Goal: Communication & Community: Share content

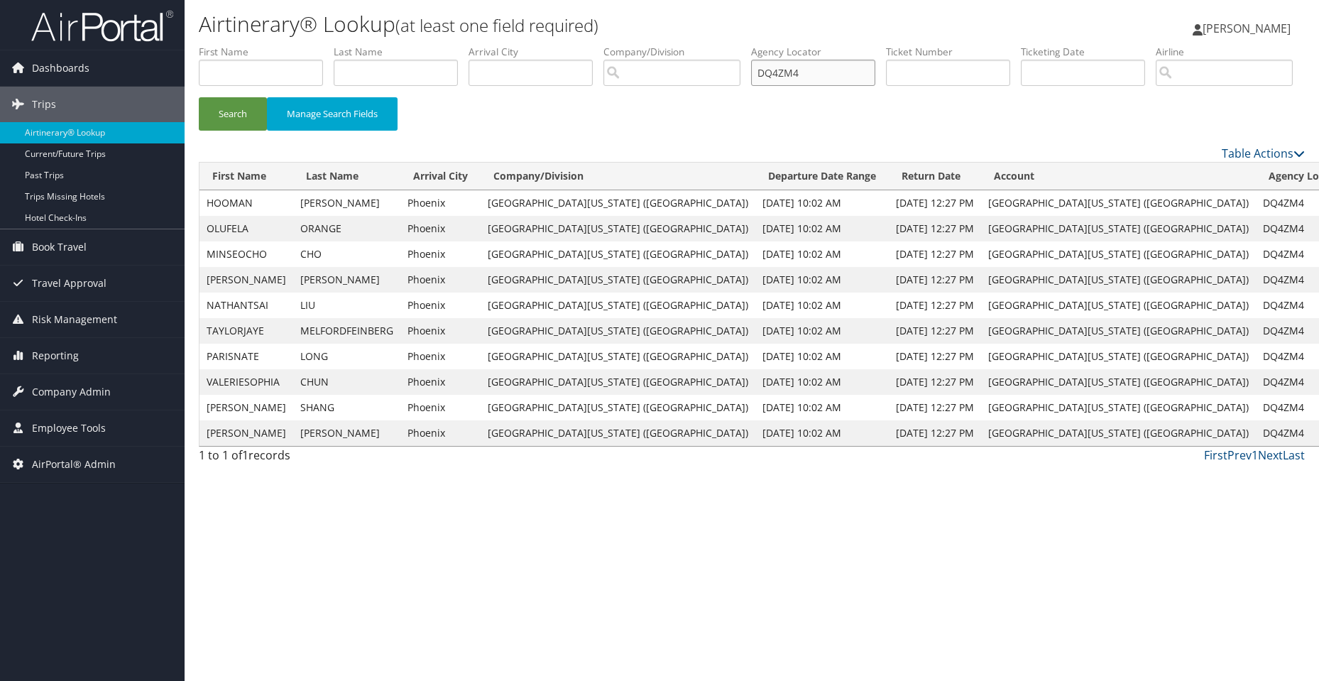
click at [812, 69] on input "DQ4ZM4" at bounding box center [813, 73] width 124 height 26
type input "D"
click at [856, 72] on input "text" at bounding box center [813, 73] width 124 height 26
paste input "D1LFMY"
type input "D1LFMY"
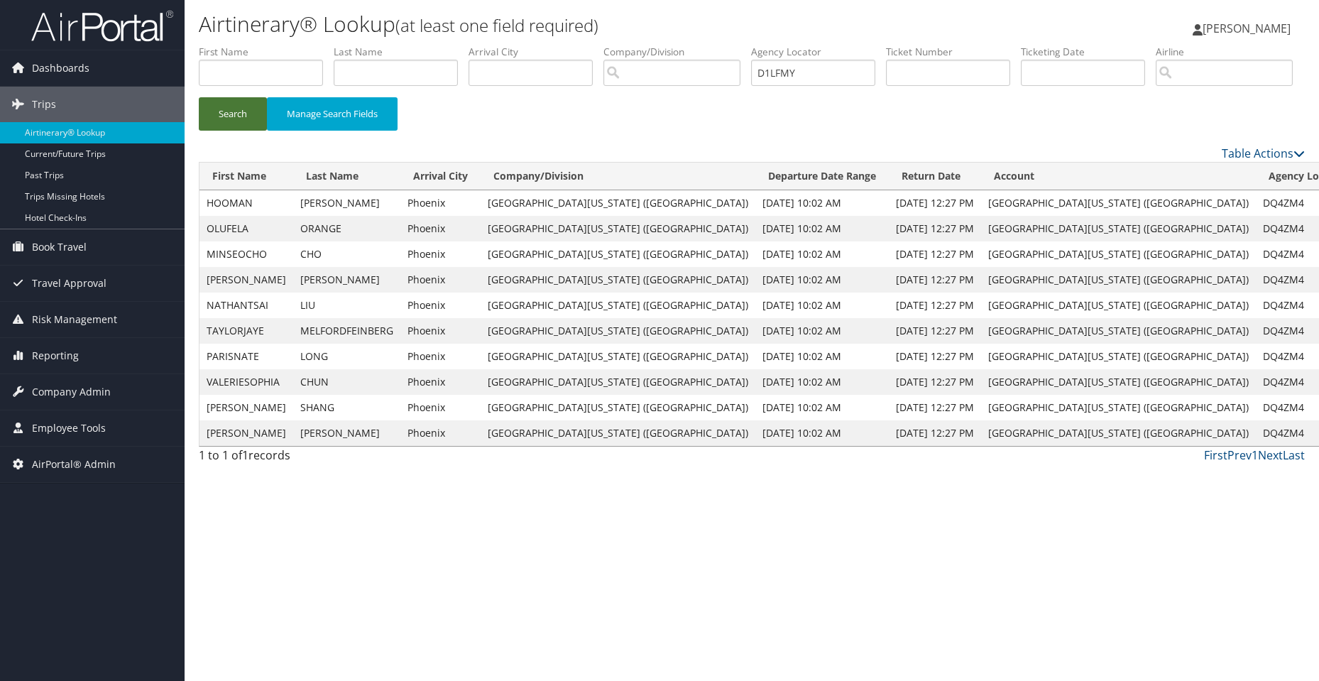
click at [250, 131] on button "Search" at bounding box center [233, 113] width 68 height 33
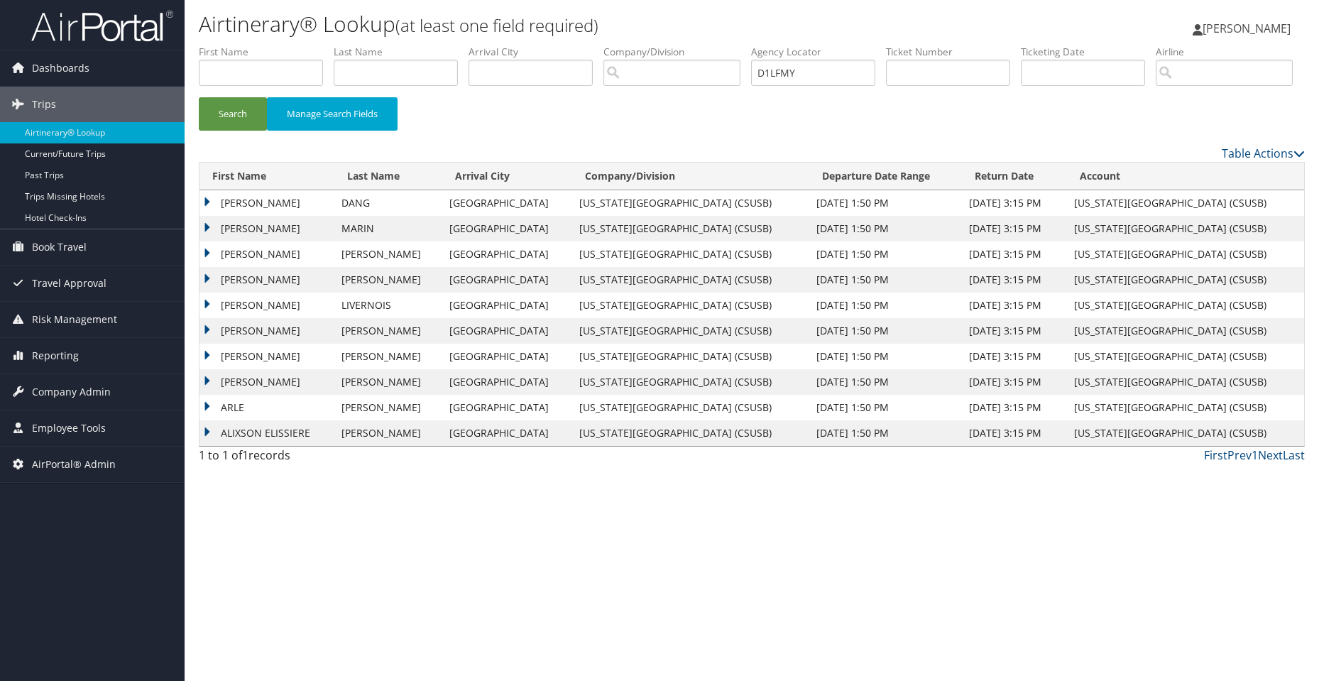
click at [211, 216] on td "AUSTIN HUY" at bounding box center [266, 203] width 135 height 26
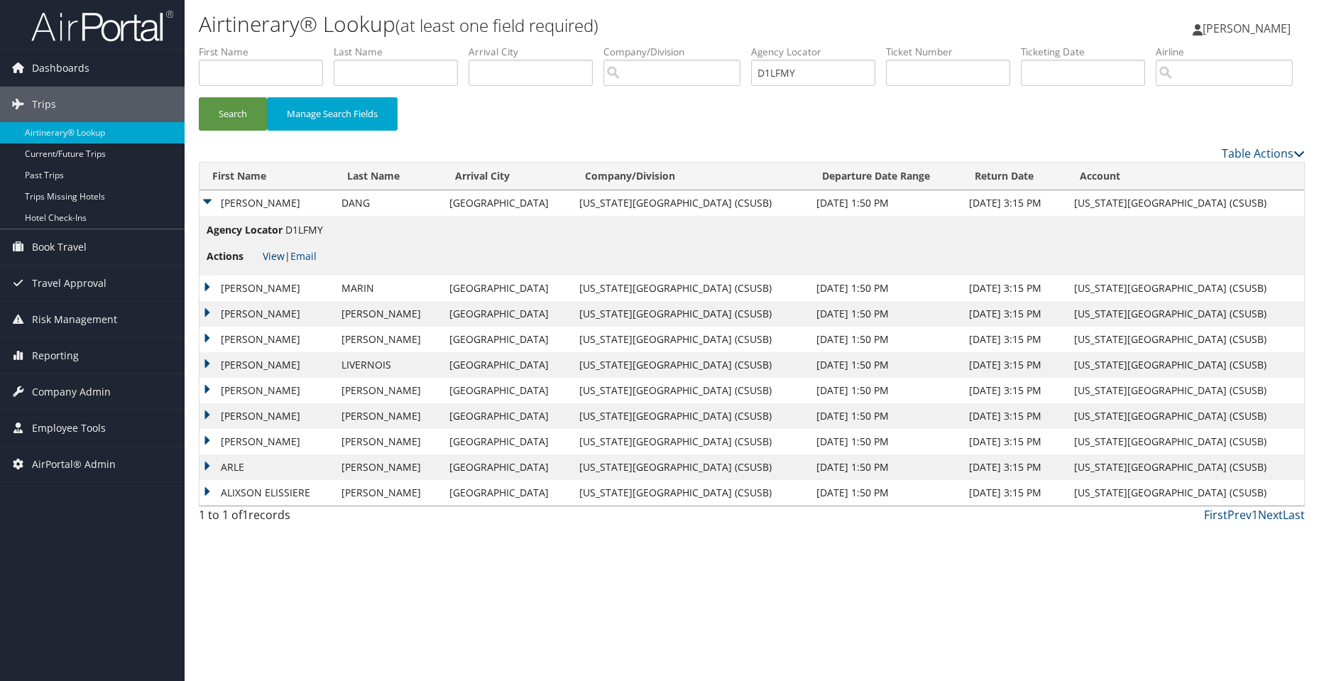
click at [273, 263] on link "View" at bounding box center [274, 255] width 22 height 13
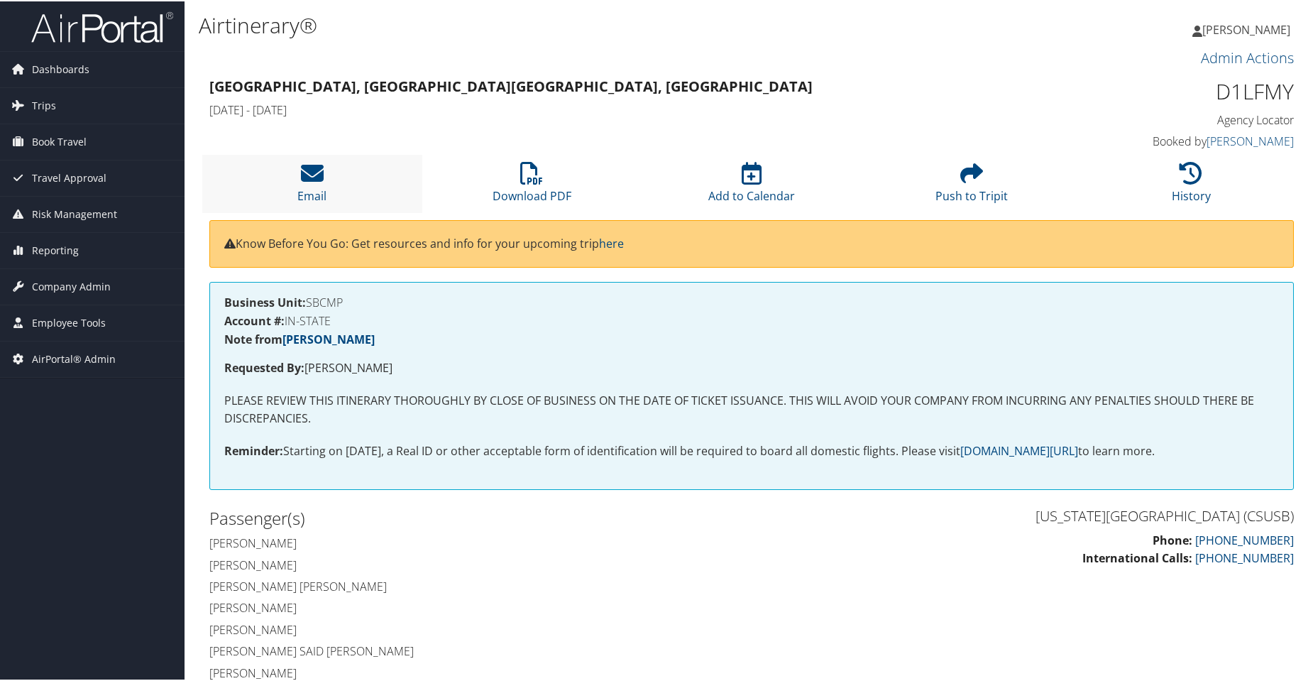
click at [327, 177] on li "Email" at bounding box center [312, 182] width 220 height 58
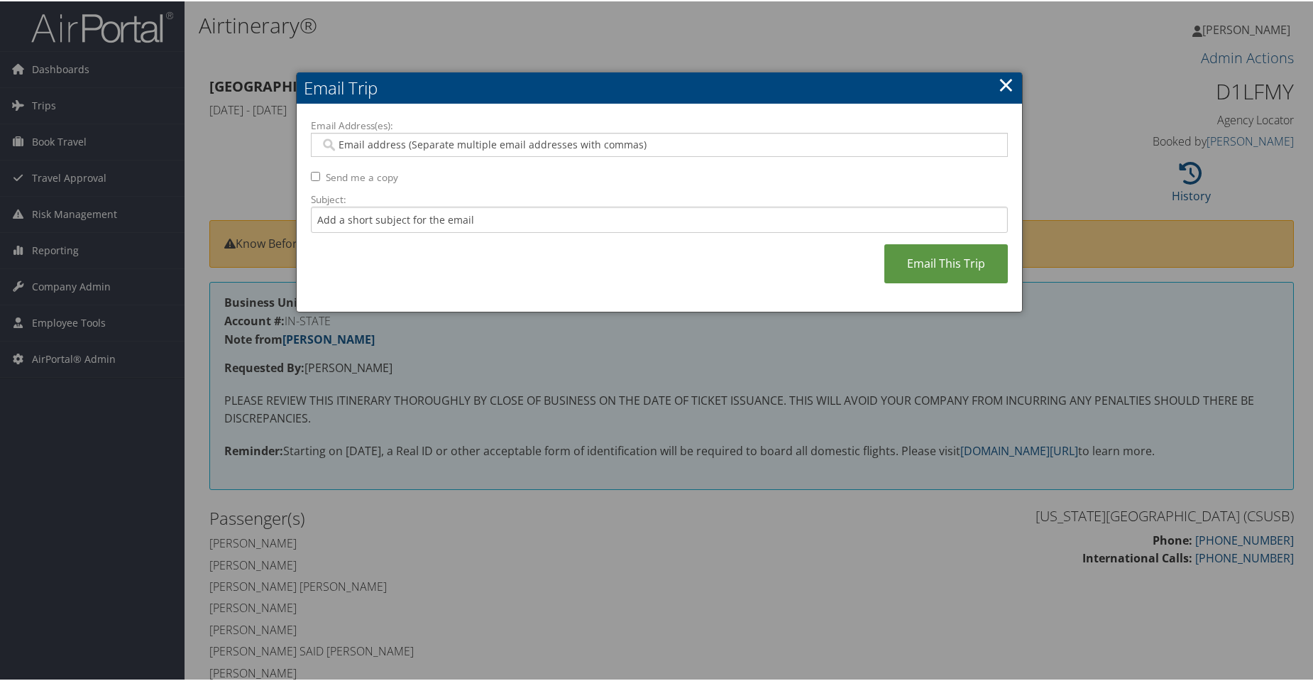
click at [545, 158] on div "Email Address(es): Send me a copy Subject: Email This Trip" at bounding box center [659, 207] width 697 height 180
click at [547, 149] on input "Email Address(es):" at bounding box center [659, 143] width 678 height 14
click at [405, 137] on input "Email Address(es):" at bounding box center [659, 143] width 678 height 14
paste input "joshua.hill@csusb.edu"
type input "joshua.hill@csusb.edu"
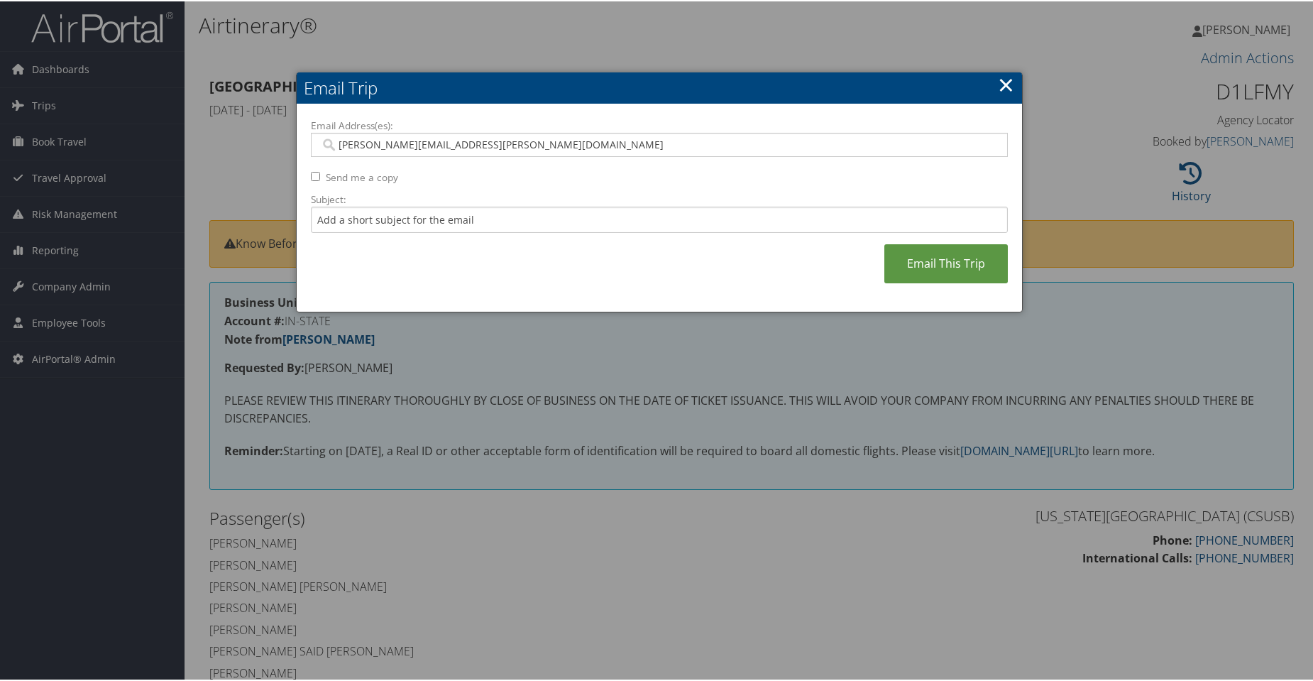
type input "joshua.hill@csusb.edu"
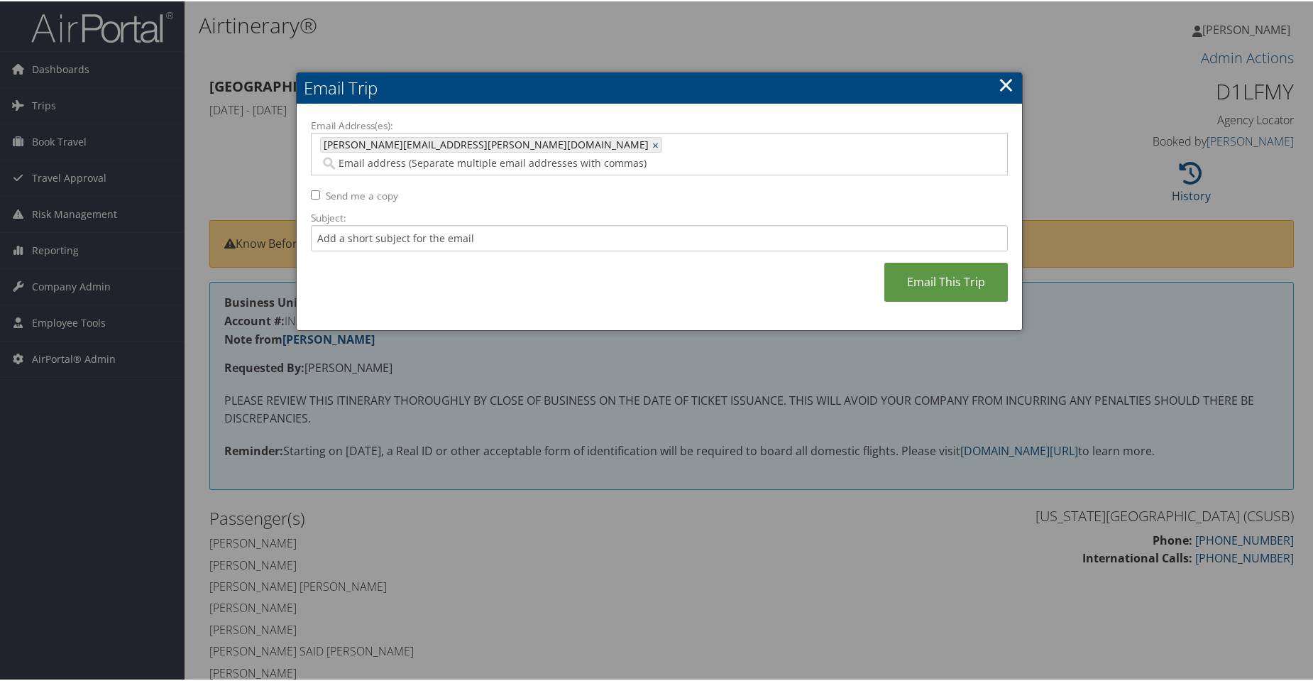
click at [480, 155] on input "Email Address(es):" at bounding box center [597, 162] width 554 height 14
paste input "[EMAIL_ADDRESS][DOMAIN_NAME]"
type input "[EMAIL_ADDRESS][DOMAIN_NAME]"
type input "[PERSON_NAME][EMAIL_ADDRESS][PERSON_NAME][DOMAIN_NAME], [EMAIL_ADDRESS][DOMAIN_…"
click at [596, 155] on input "Email Address(es):" at bounding box center [544, 162] width 448 height 14
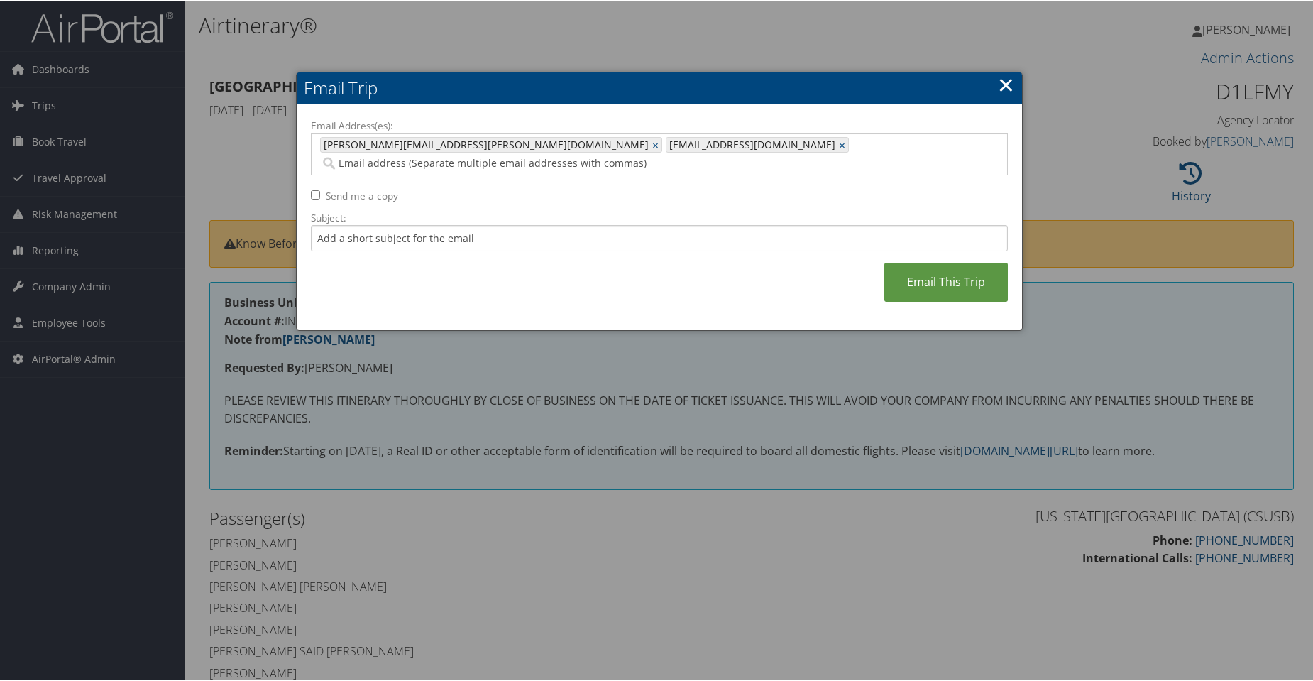
paste input "[PERSON_NAME][EMAIL_ADDRESS][PERSON_NAME][DOMAIN_NAME]"
type input "[PERSON_NAME][EMAIL_ADDRESS][PERSON_NAME][DOMAIN_NAME]"
type input "[PERSON_NAME][EMAIL_ADDRESS][PERSON_NAME][DOMAIN_NAME], [EMAIL_ADDRESS][DOMAIN_…"
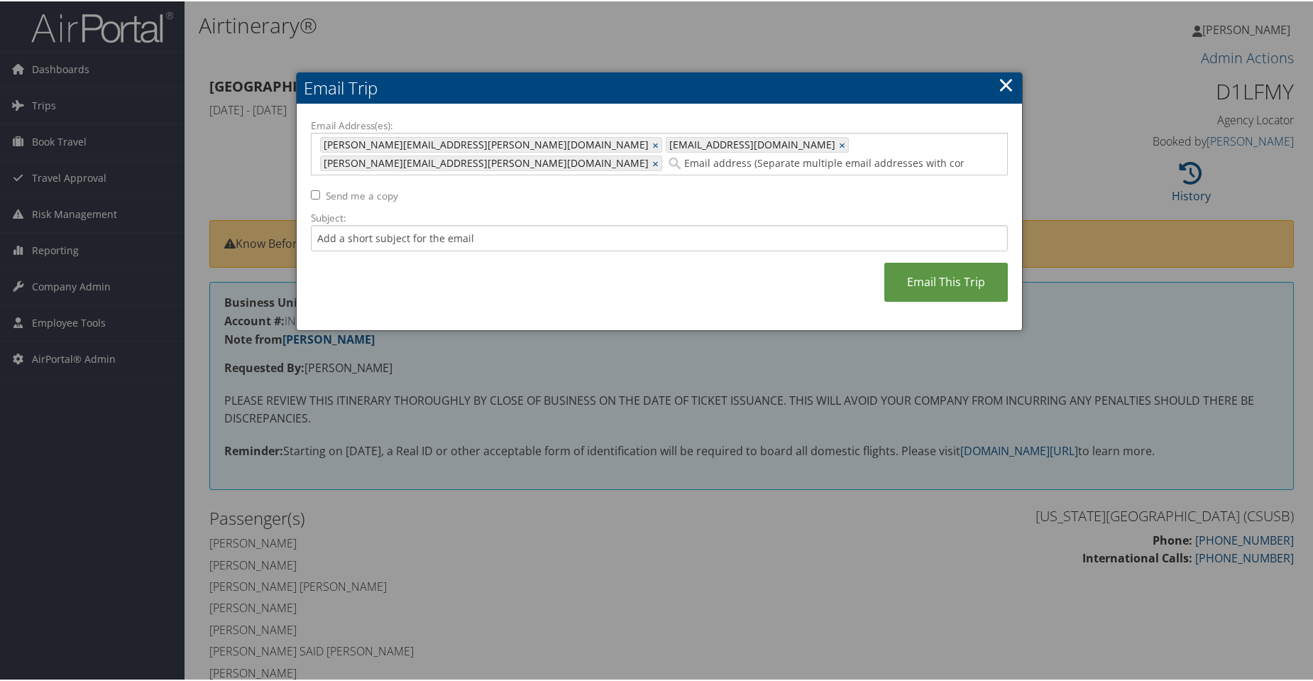
click at [318, 172] on div "Email Address(es): joshua.hill@csusb.edu, ediaz3@csusb.edu, alex.renderos@csusb…" at bounding box center [659, 216] width 697 height 198
click at [311, 189] on input "Send me a copy" at bounding box center [315, 193] width 9 height 9
checkbox input "true"
click at [373, 224] on input "Subject:" at bounding box center [659, 237] width 697 height 26
click at [348, 224] on input "Subject:" at bounding box center [659, 237] width 697 height 26
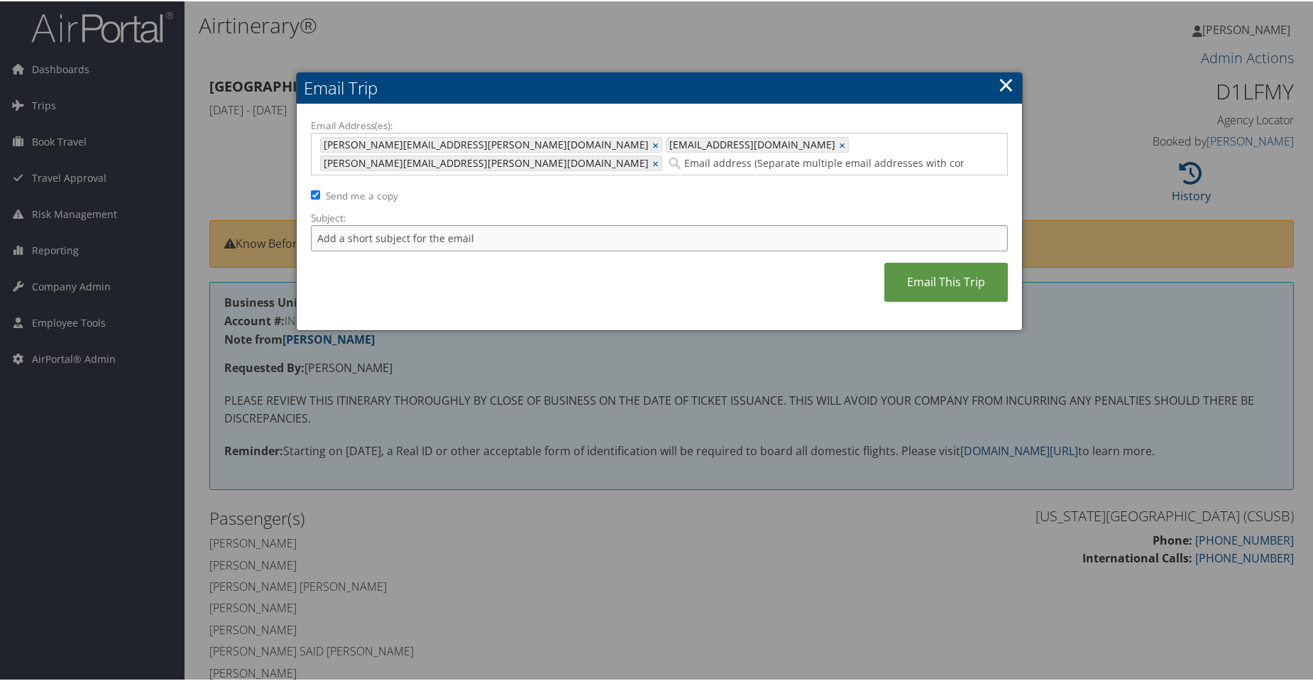
paste input "AirPortal - Airtinerary: Diego Lopez 10/16/2025 Ontario, CA - Sa"
click at [473, 224] on input "AirPortal - Airtinerary: Diego Lopez 10/16/2025 Ontario, CA - Sa" at bounding box center [659, 237] width 697 height 26
click at [616, 224] on input "AirPortal - Airtinerary: Antonio Ale 10/16/2025 Ontario, CA - Sa" at bounding box center [659, 237] width 697 height 26
drag, startPoint x: 471, startPoint y: 220, endPoint x: 488, endPoint y: 175, distance: 48.5
click at [470, 224] on input "AirPortal - Airtinerary: Antonio Ale 10/16/2025" at bounding box center [659, 237] width 697 height 26
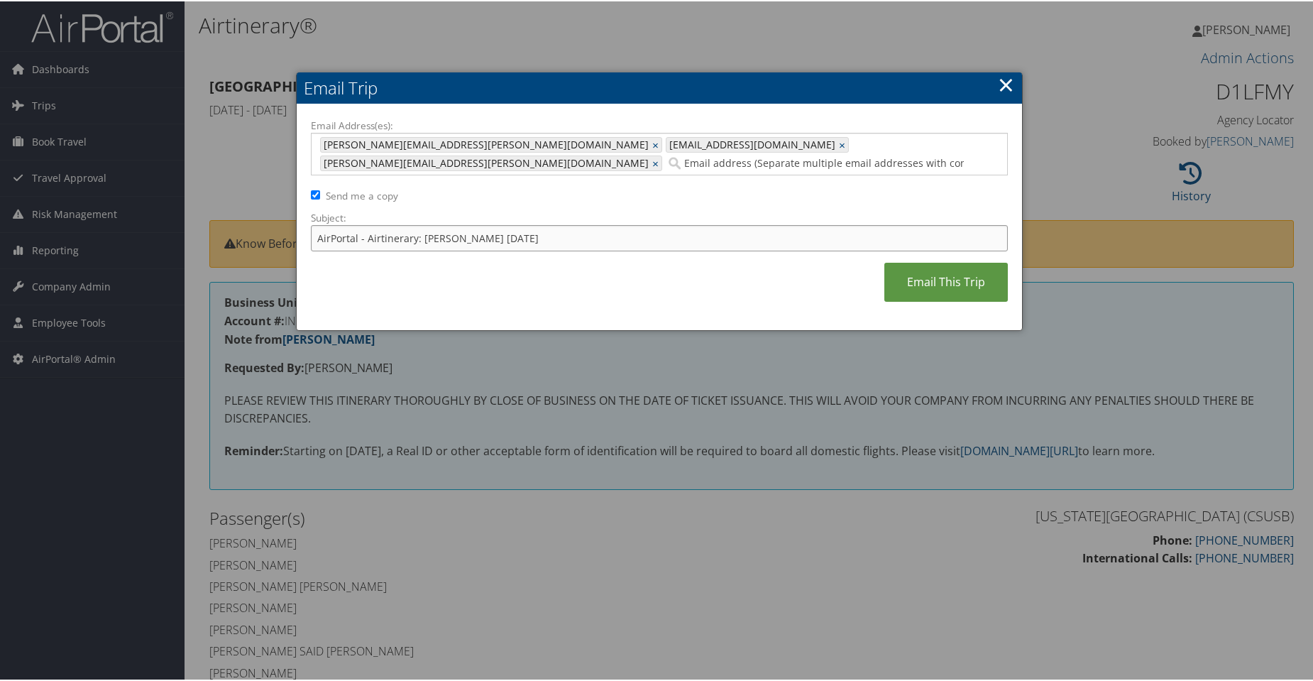
click at [608, 224] on input "AirPortal - Airtinerary: Antonio Alexander Negrete 10/16/2025" at bounding box center [659, 237] width 697 height 26
type input "AirPortal - Airtinerary: Antonio Alexander Negrete 10/16/2025 On"
click at [955, 261] on link "Email This Trip" at bounding box center [947, 280] width 124 height 39
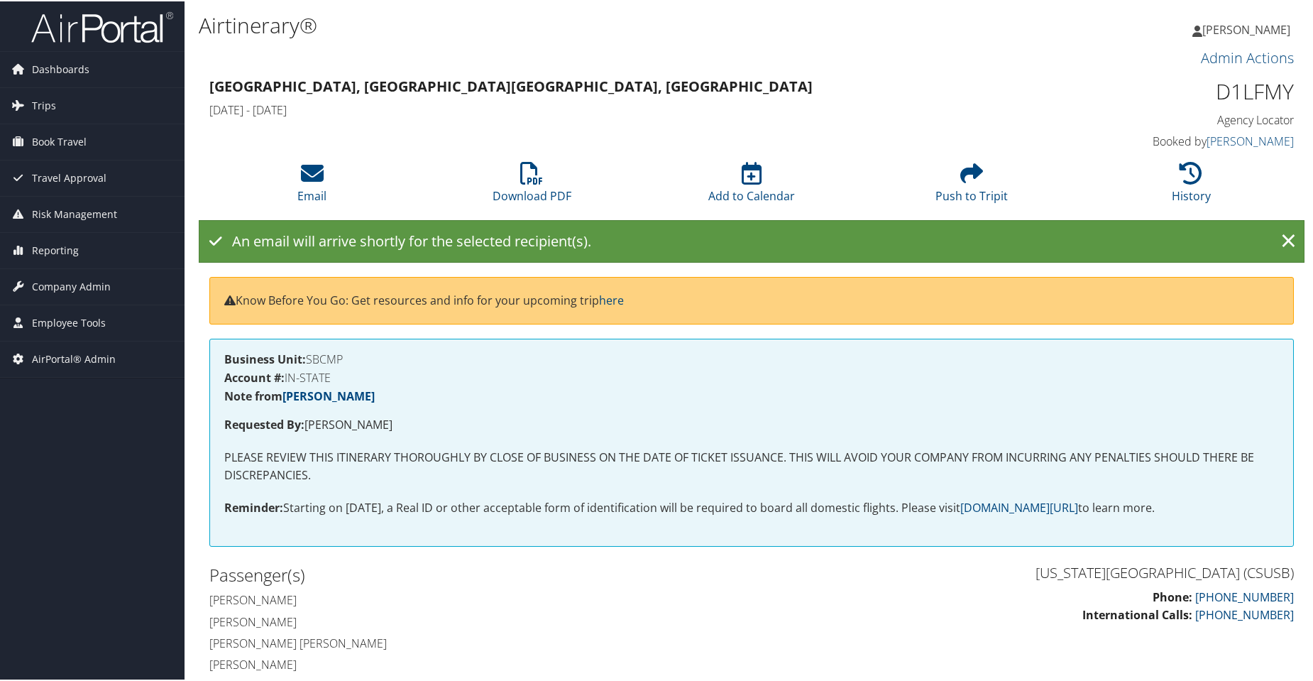
click at [131, 25] on img at bounding box center [102, 25] width 142 height 33
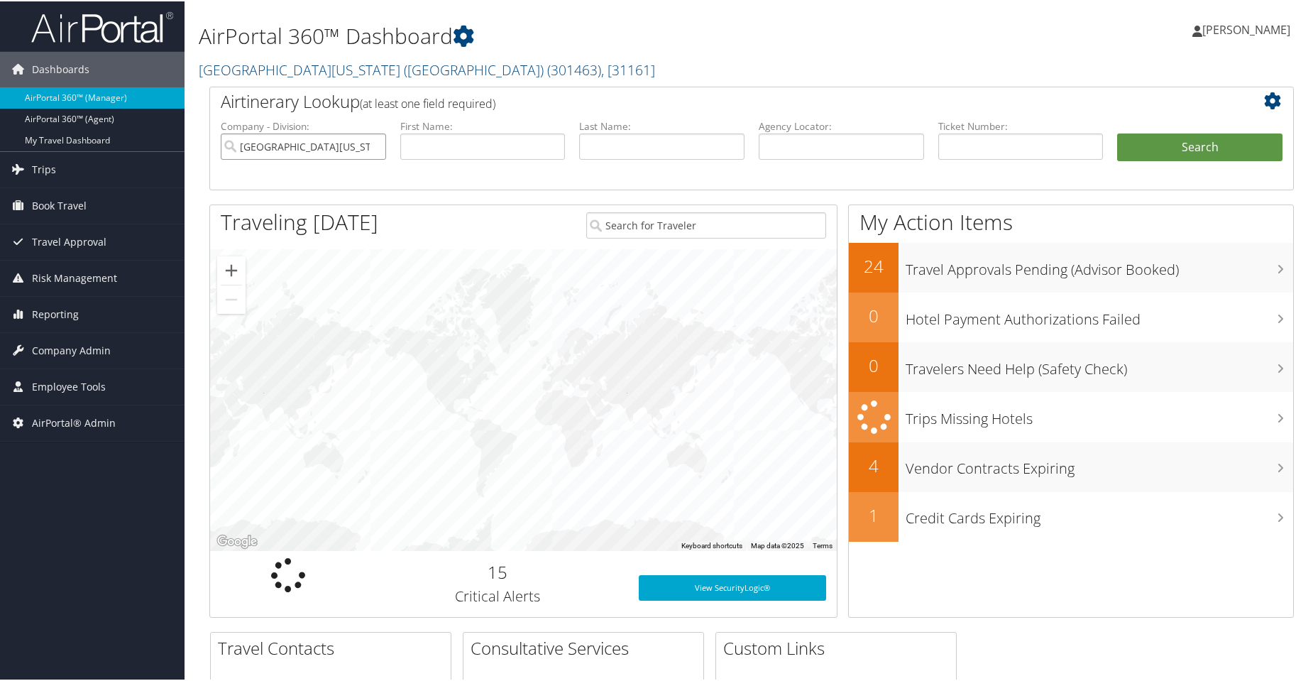
click at [377, 148] on input "[GEOGRAPHIC_DATA][US_STATE] ([GEOGRAPHIC_DATA])" at bounding box center [303, 145] width 165 height 26
click at [816, 155] on input "text" at bounding box center [841, 145] width 165 height 26
paste input "D1LPD3"
type input "D1LPD3"
click at [1144, 158] on button "Search" at bounding box center [1199, 146] width 165 height 28
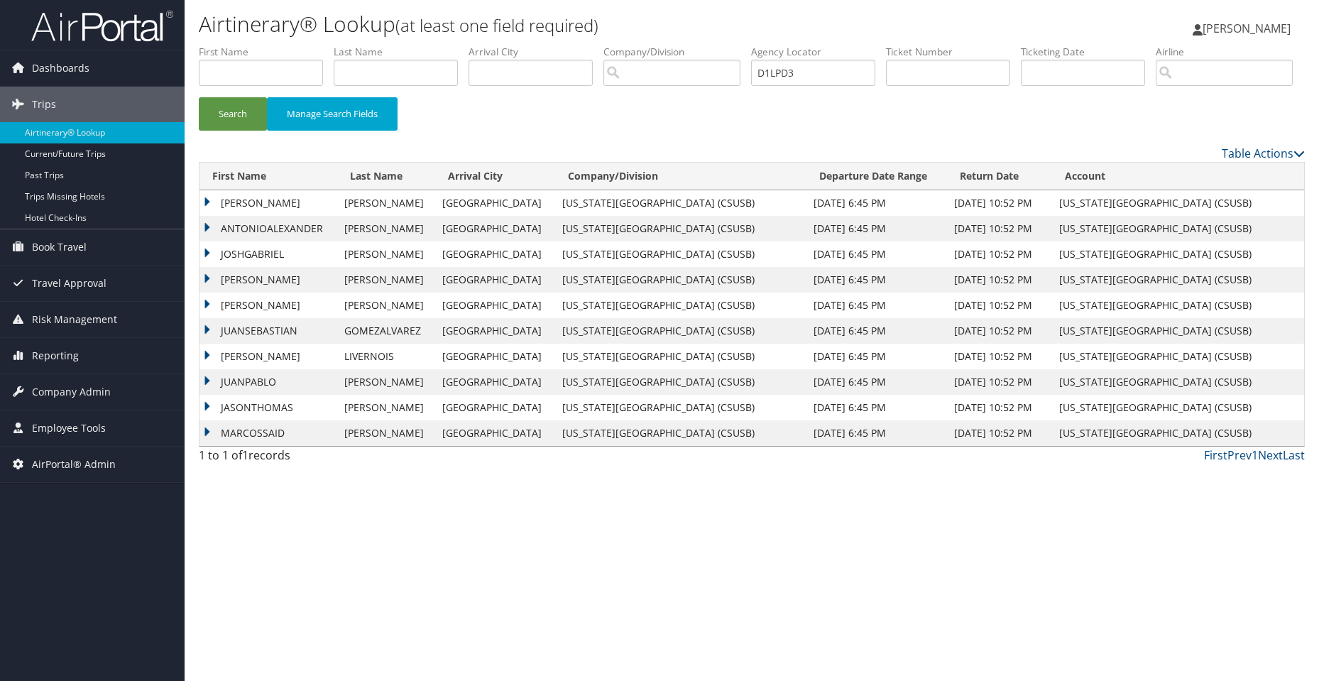
click at [214, 216] on td "DONOVAN" at bounding box center [268, 203] width 138 height 26
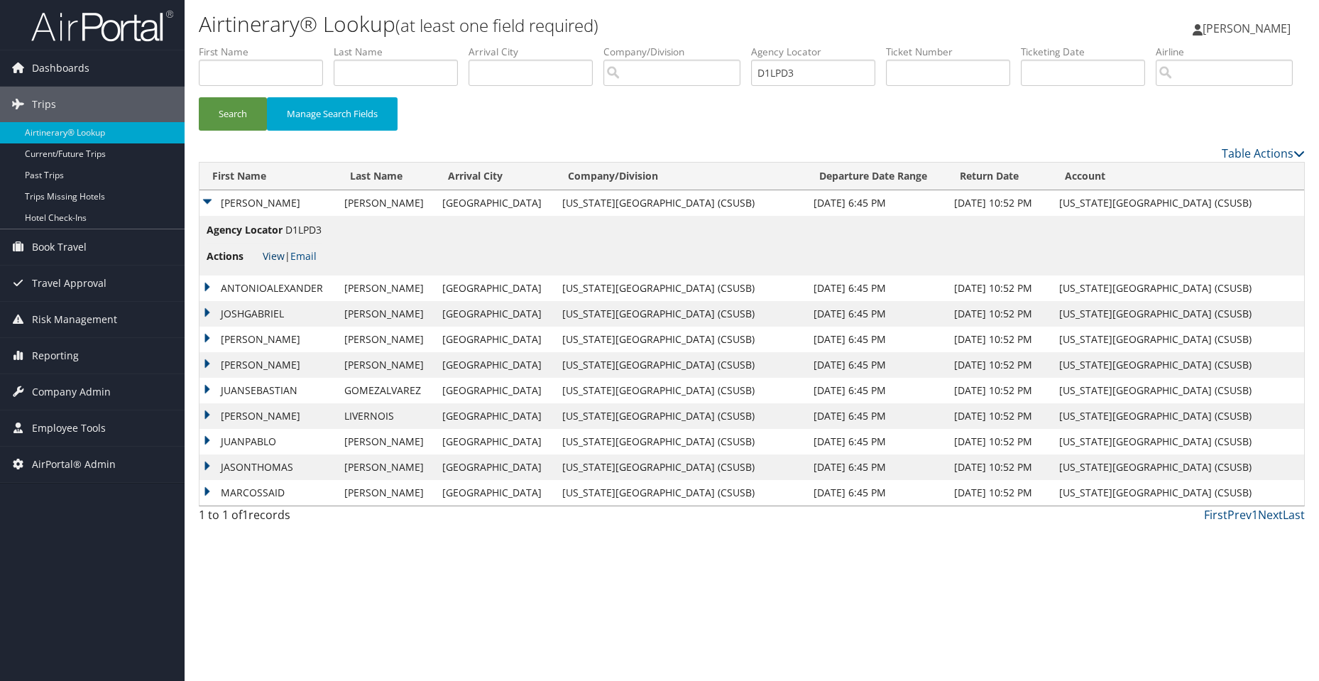
click at [263, 263] on link "View" at bounding box center [274, 255] width 22 height 13
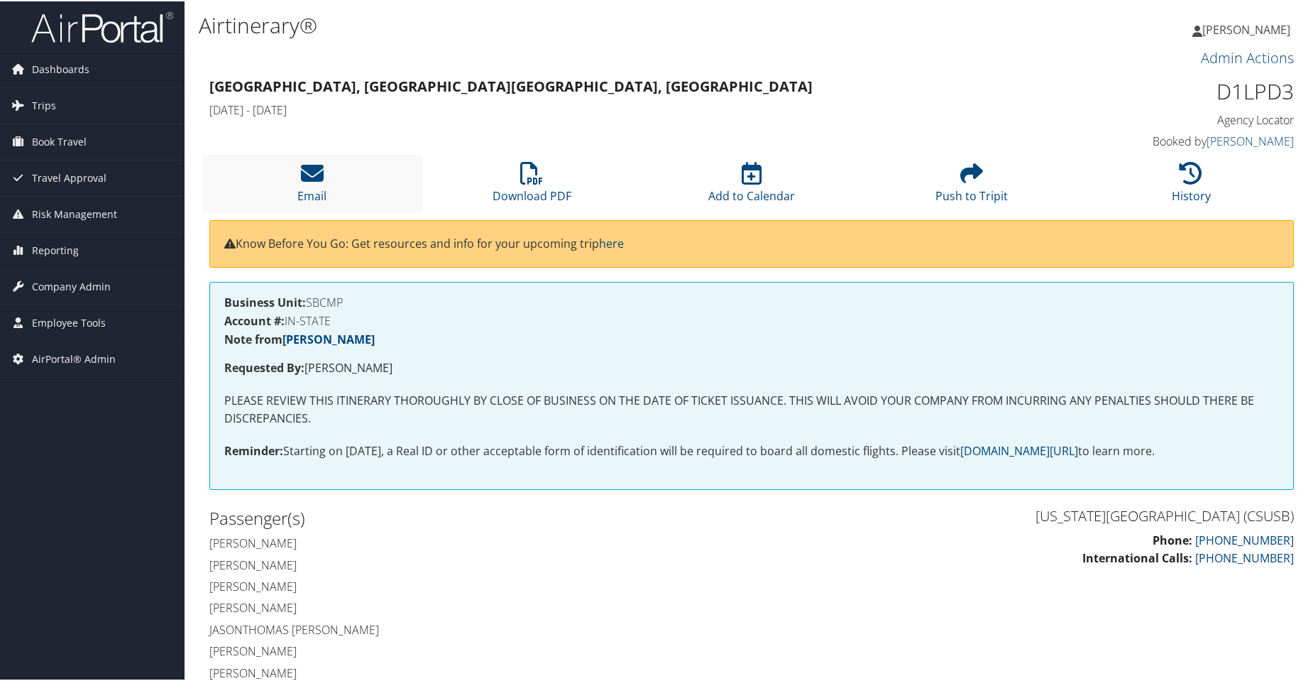
click at [297, 175] on li "Email" at bounding box center [312, 182] width 220 height 58
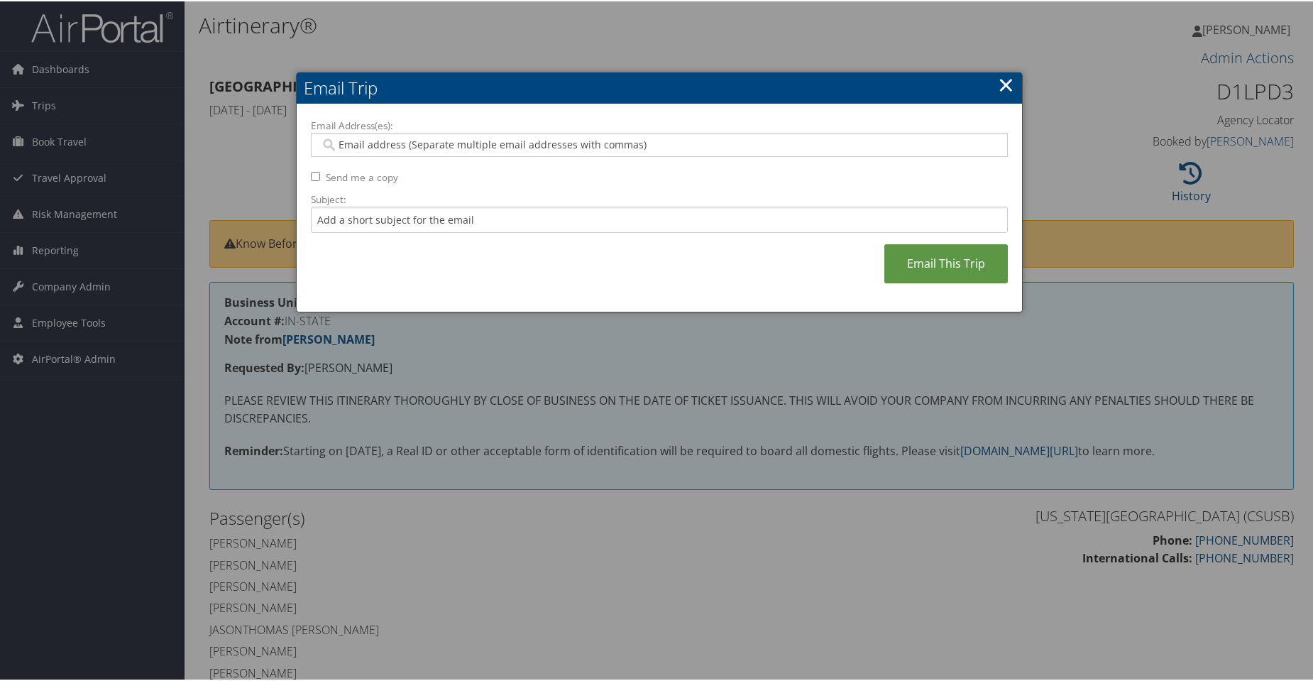
click at [375, 150] on input "Email Address(es):" at bounding box center [659, 143] width 678 height 14
drag, startPoint x: 375, startPoint y: 150, endPoint x: 497, endPoint y: 153, distance: 122.1
click at [497, 153] on div at bounding box center [659, 143] width 697 height 24
click at [378, 144] on input "Email Address(es):" at bounding box center [659, 143] width 678 height 14
paste input "[PERSON_NAME][EMAIL_ADDRESS][PERSON_NAME][DOMAIN_NAME]"
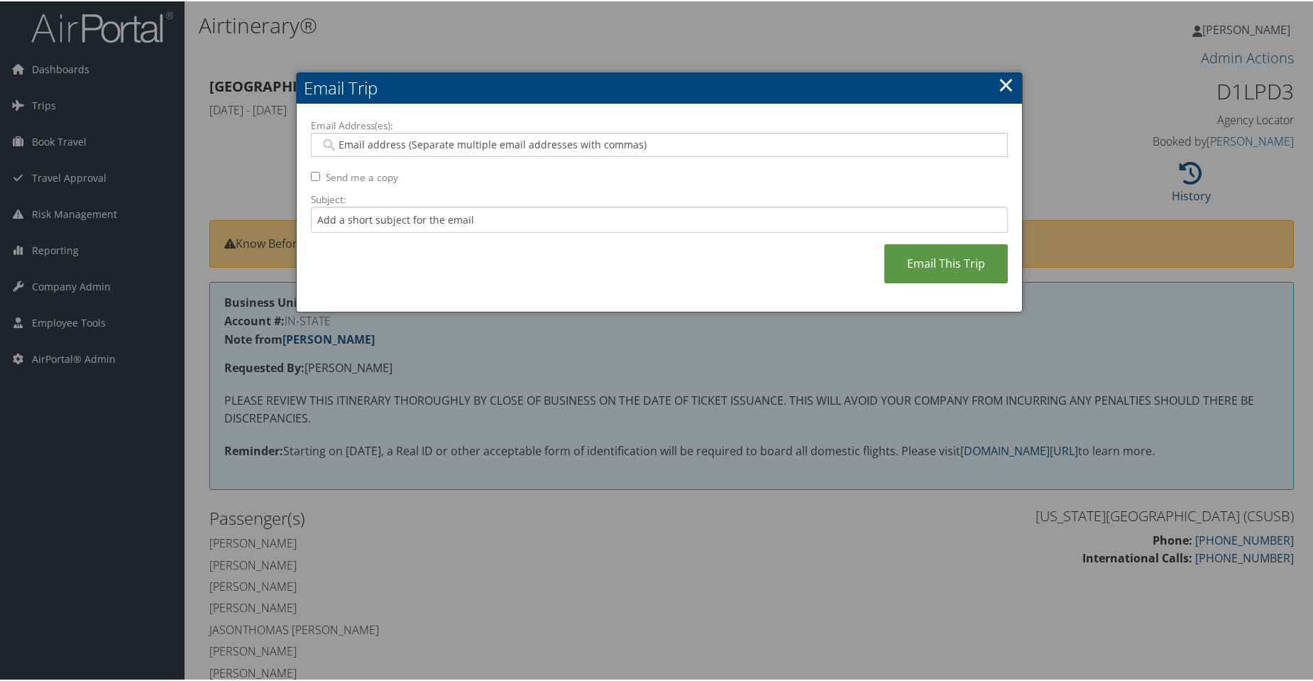
type input "[PERSON_NAME][EMAIL_ADDRESS][PERSON_NAME][DOMAIN_NAME]"
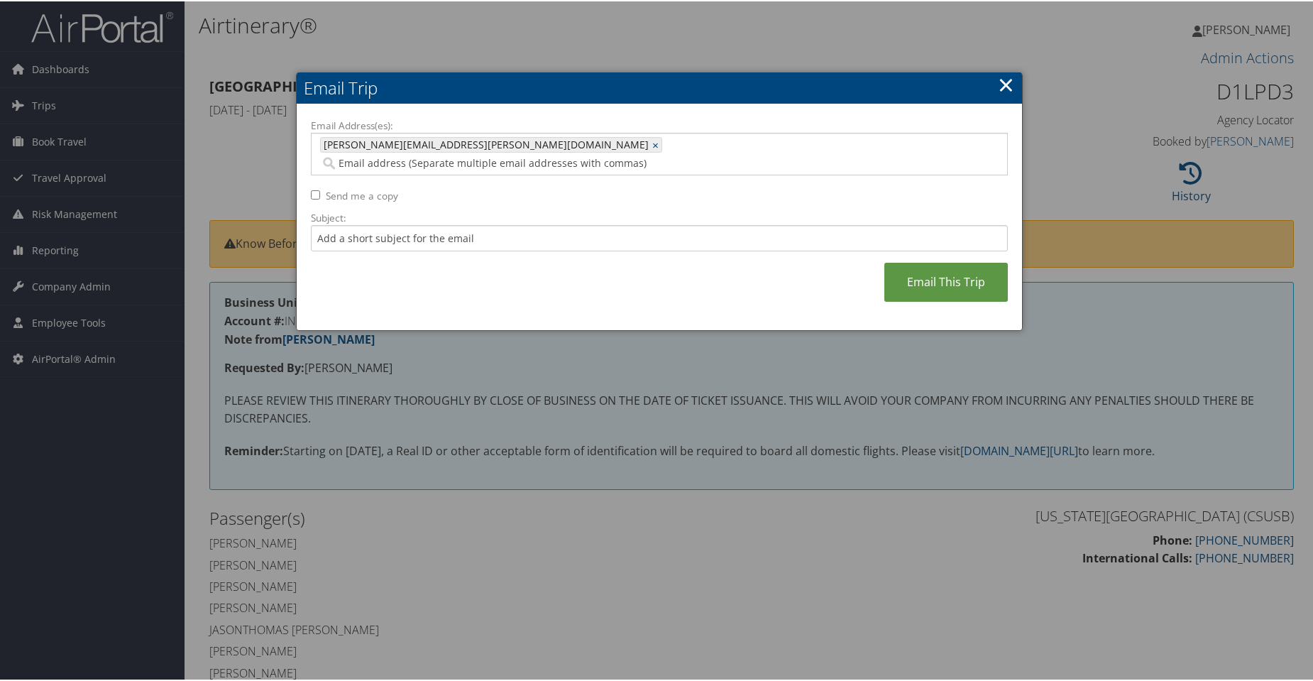
click at [503, 155] on input "Email Address(es):" at bounding box center [597, 162] width 554 height 14
paste input "[EMAIL_ADDRESS][DOMAIN_NAME]"
type input "[EMAIL_ADDRESS][DOMAIN_NAME]"
type input "[PERSON_NAME][EMAIL_ADDRESS][PERSON_NAME][DOMAIN_NAME], [EMAIL_ADDRESS][DOMAIN_…"
click at [618, 155] on input "Email Address(es):" at bounding box center [544, 162] width 448 height 14
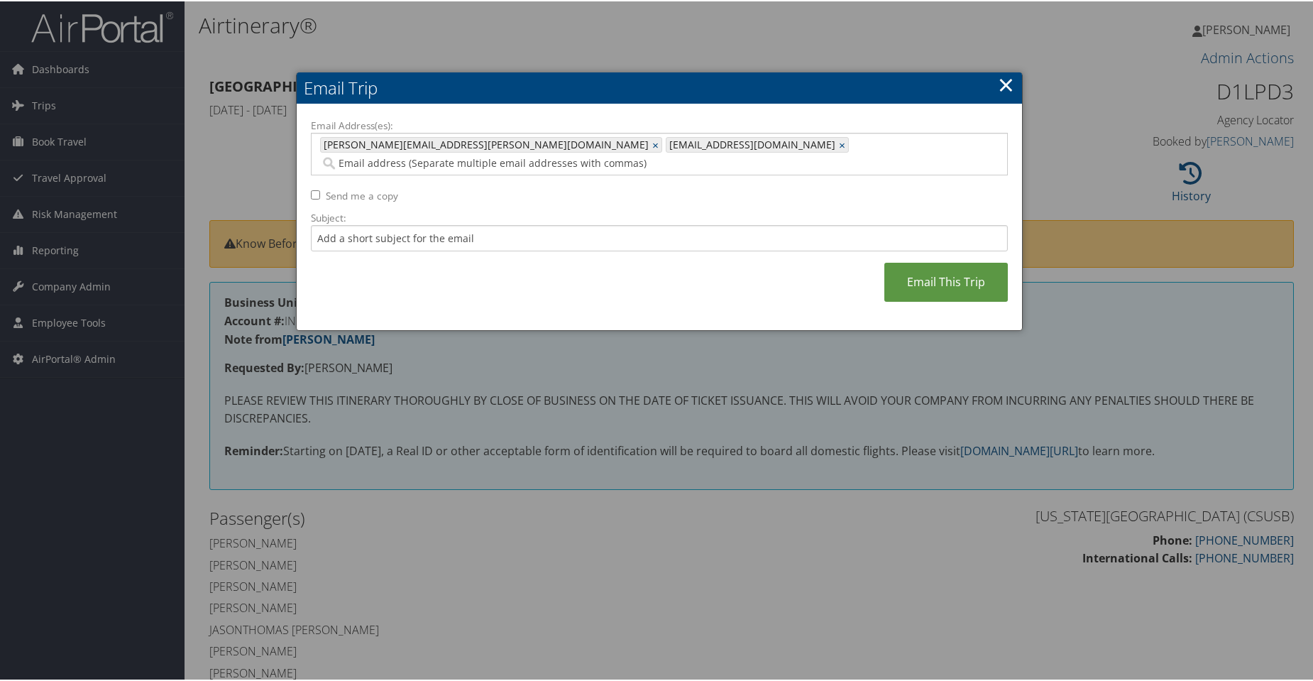
paste input "[PERSON_NAME][EMAIL_ADDRESS][PERSON_NAME][DOMAIN_NAME]"
type input "[PERSON_NAME][EMAIL_ADDRESS][PERSON_NAME][DOMAIN_NAME]"
type input "[PERSON_NAME][EMAIL_ADDRESS][PERSON_NAME][DOMAIN_NAME], [EMAIL_ADDRESS][DOMAIN_…"
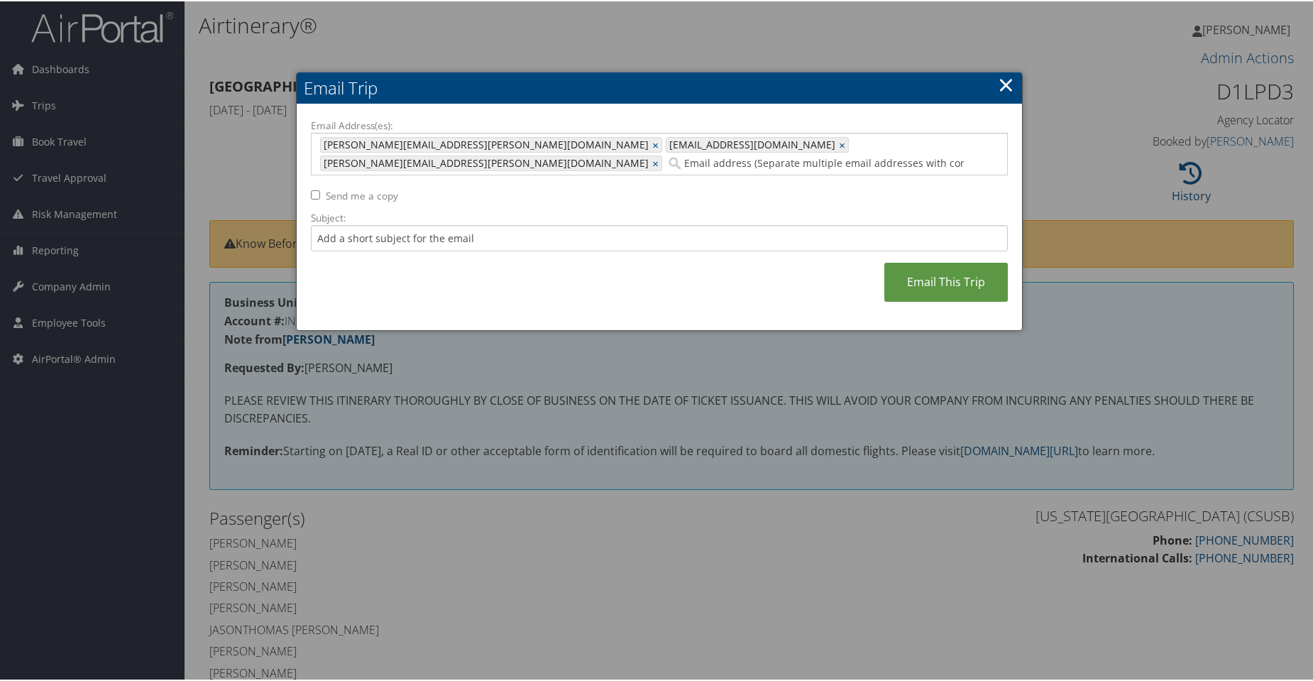
click at [312, 189] on input "Send me a copy" at bounding box center [315, 193] width 9 height 9
checkbox input "true"
click at [347, 224] on input "Subject:" at bounding box center [659, 237] width 697 height 26
click at [341, 224] on input "Subject:" at bounding box center [659, 237] width 697 height 26
paste input "AirPortal - Airtinerary: Diego Lopez 10/19/2025 Eureka, CA - Ont"
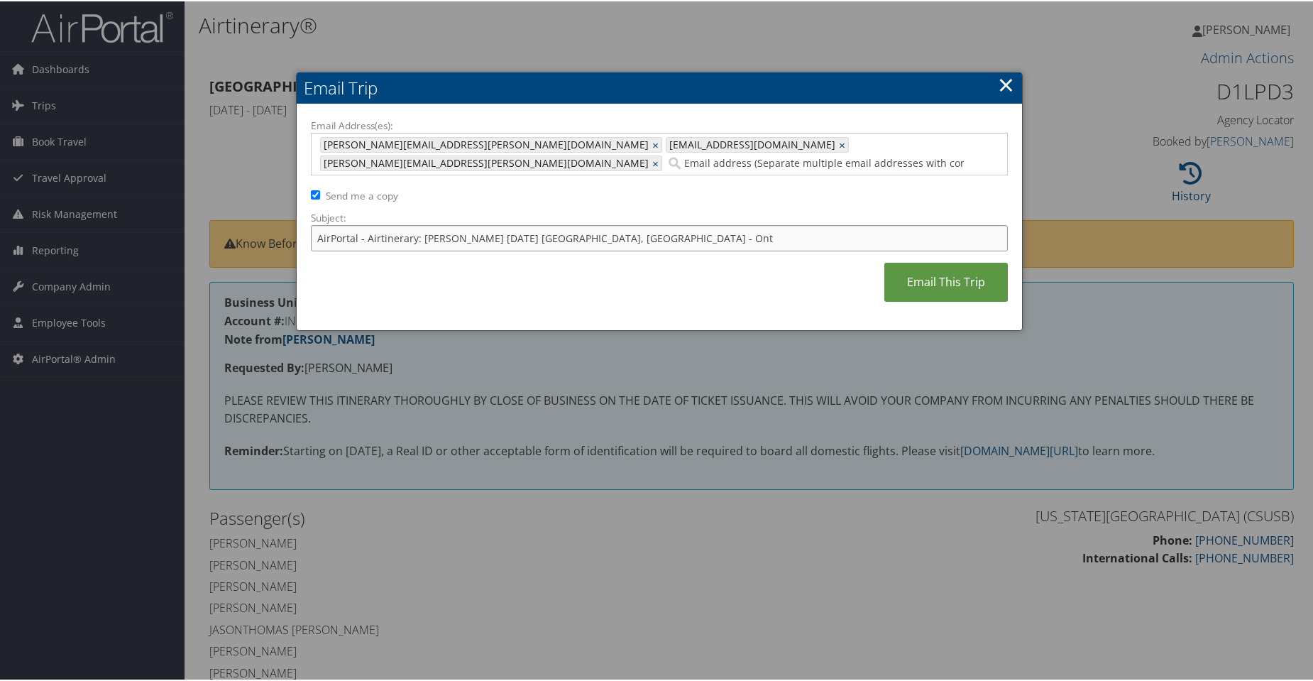
click at [474, 224] on input "AirPortal - Airtinerary: Diego Lopez 10/19/2025 Eureka, CA - Ont" at bounding box center [659, 237] width 697 height 26
click at [624, 225] on input "AirPortal - Airtinerary: Antonioalex 10/19/2025 Eureka, CA - Ont" at bounding box center [659, 237] width 697 height 26
click at [477, 225] on input "AirPortal - Airtinerary: Antonioalex 10/19/2025 Eureka" at bounding box center [659, 237] width 697 height 26
click at [705, 227] on input "AirPortal - Airtinerary: Antonioalexander Negre10/19/2025 Eureka" at bounding box center [659, 237] width 697 height 26
click at [531, 224] on input "AirPortal - Airtinerary: Antonioalexander Negre10/19/2025 Eur" at bounding box center [659, 237] width 697 height 26
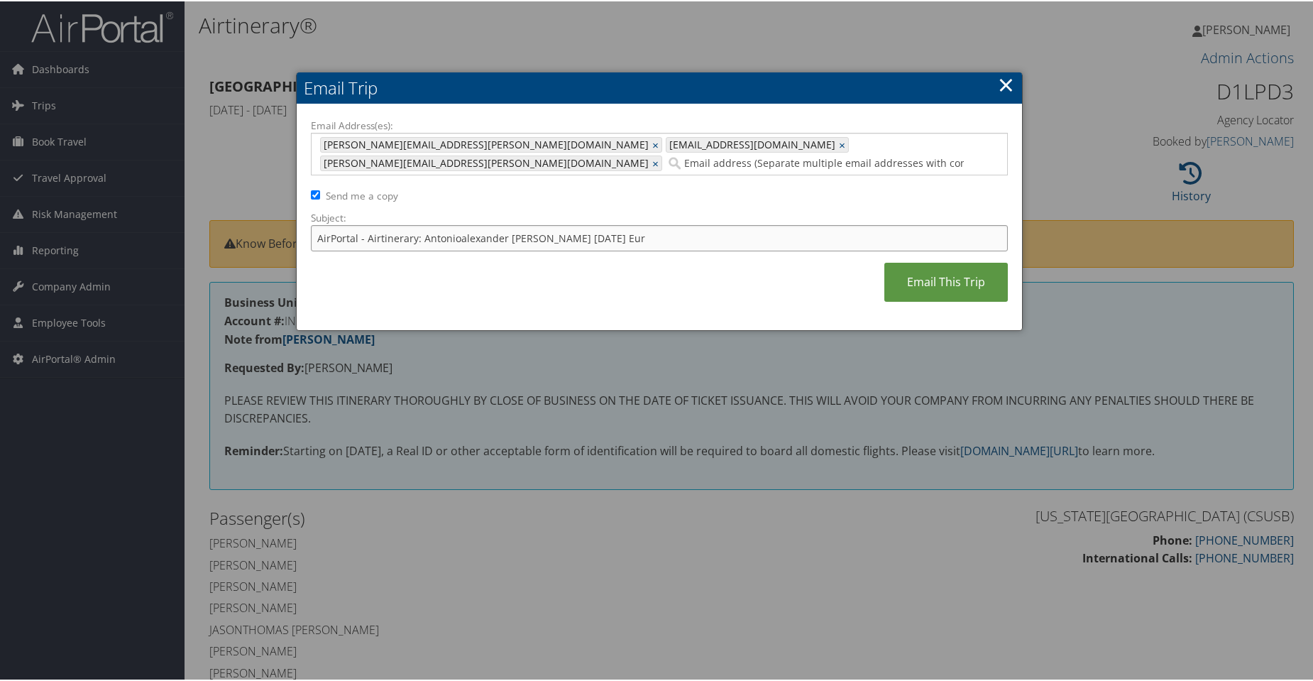
click at [615, 224] on input "AirPortal - Airtinerary: Antonioalexander Negrete 10/19/2025 Eur" at bounding box center [659, 237] width 697 height 26
type input "AirPortal - Airtinerary: Antonioalexander Negrete 10/19/2025 Eur"
click at [966, 261] on link "Email This Trip" at bounding box center [947, 280] width 124 height 39
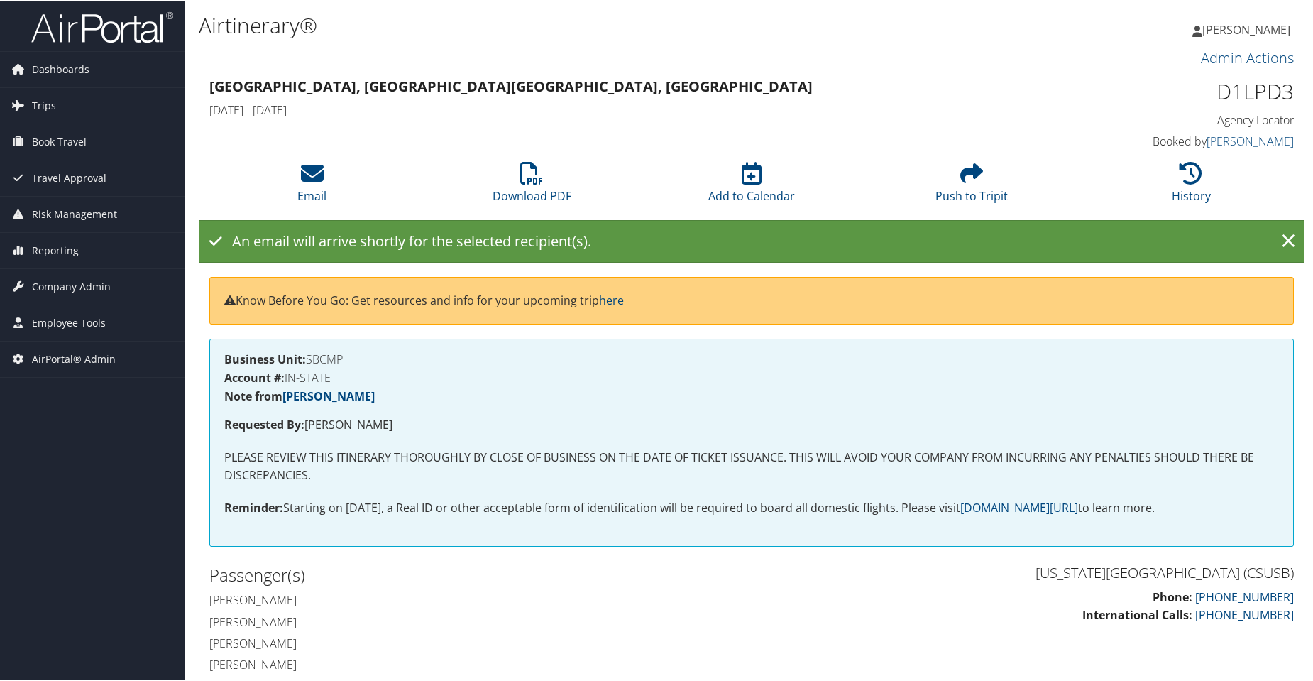
click at [81, 28] on img at bounding box center [102, 25] width 142 height 33
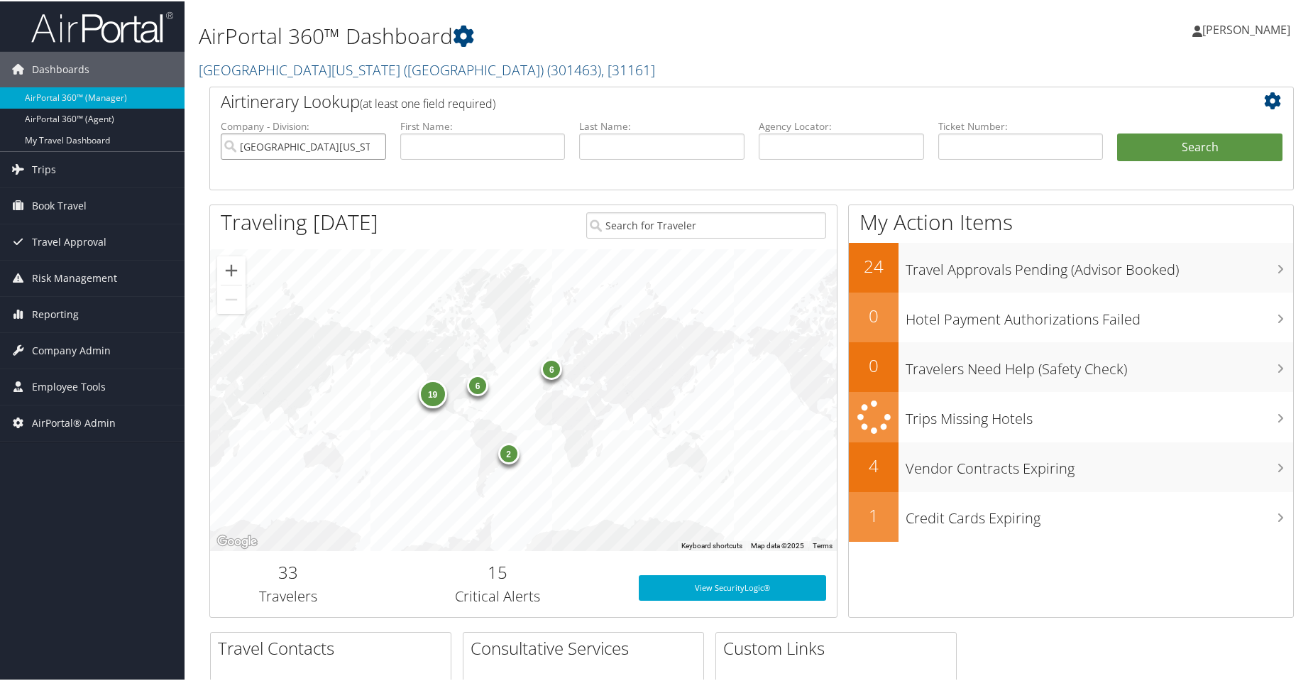
drag, startPoint x: 370, startPoint y: 146, endPoint x: 475, endPoint y: 146, distance: 105.1
click at [370, 146] on input "[GEOGRAPHIC_DATA][US_STATE] ([GEOGRAPHIC_DATA])" at bounding box center [303, 145] width 165 height 26
click at [790, 151] on input "text" at bounding box center [841, 145] width 165 height 26
paste input "D1LSWZ"
type input "D1LSWZ"
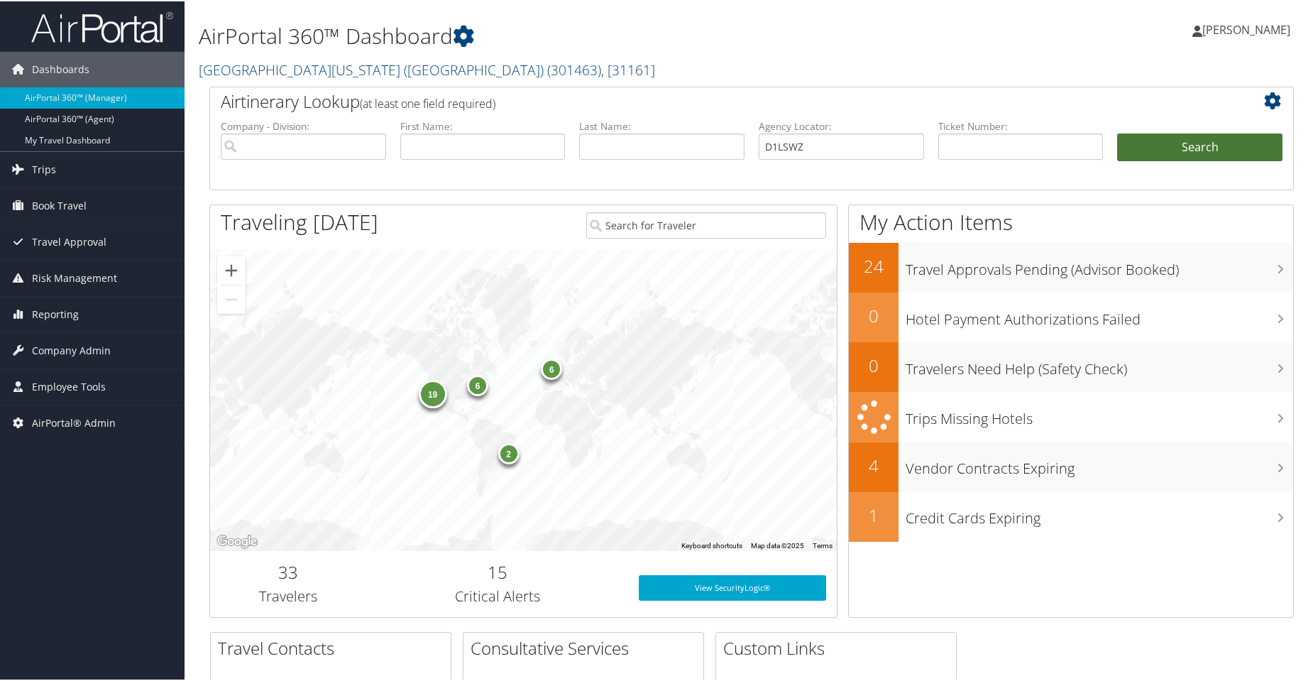
click at [1176, 137] on button "Search" at bounding box center [1199, 146] width 165 height 28
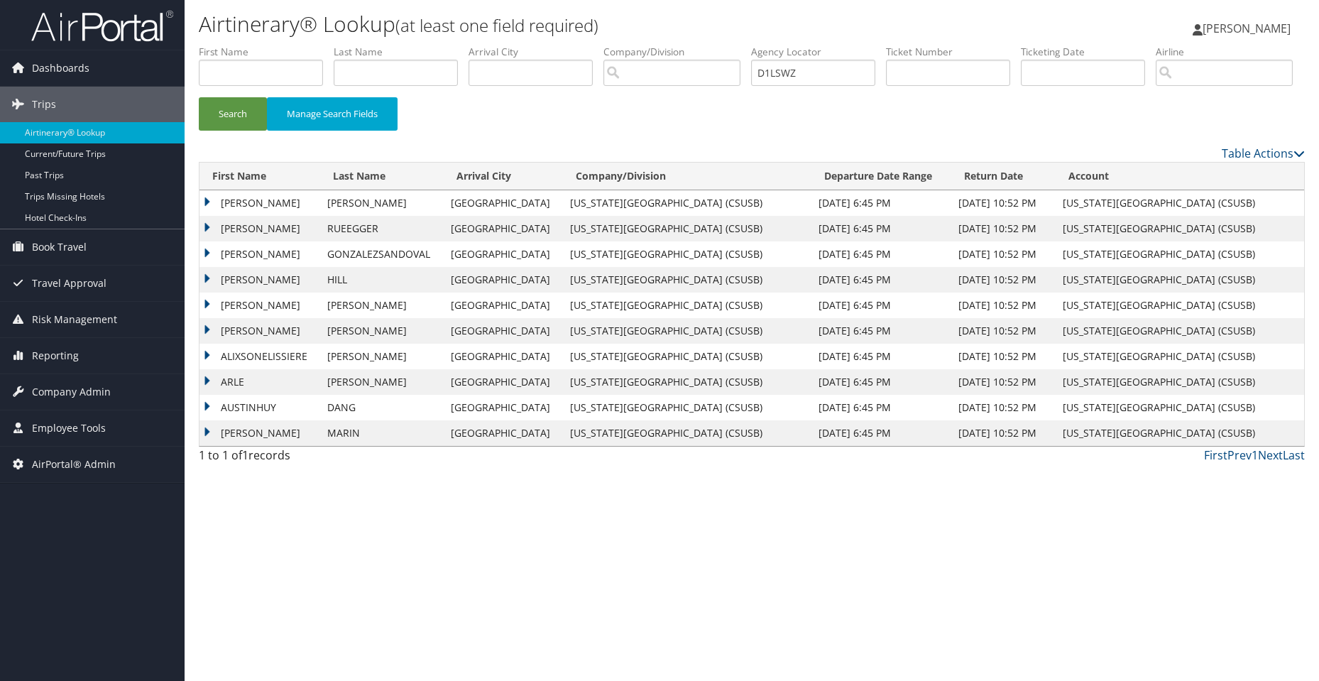
click at [204, 216] on td "[PERSON_NAME]" at bounding box center [259, 203] width 121 height 26
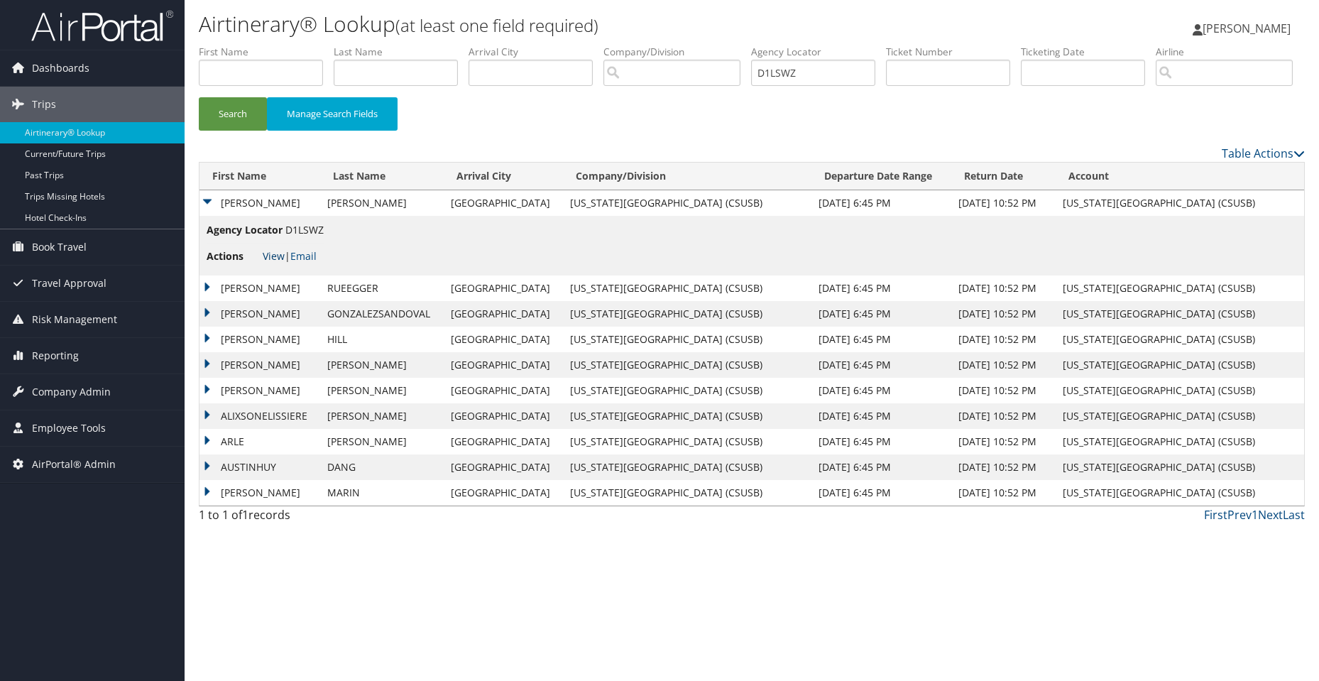
click at [265, 263] on link "View" at bounding box center [274, 255] width 22 height 13
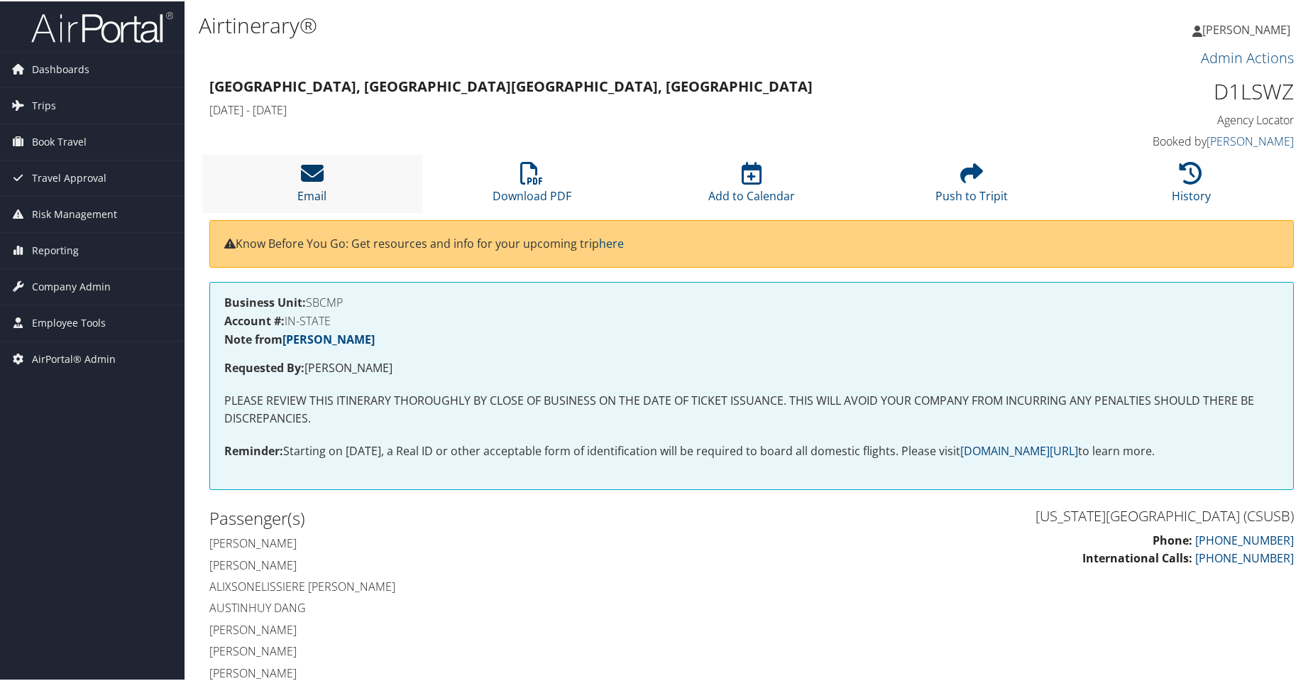
click at [314, 170] on icon at bounding box center [312, 171] width 23 height 23
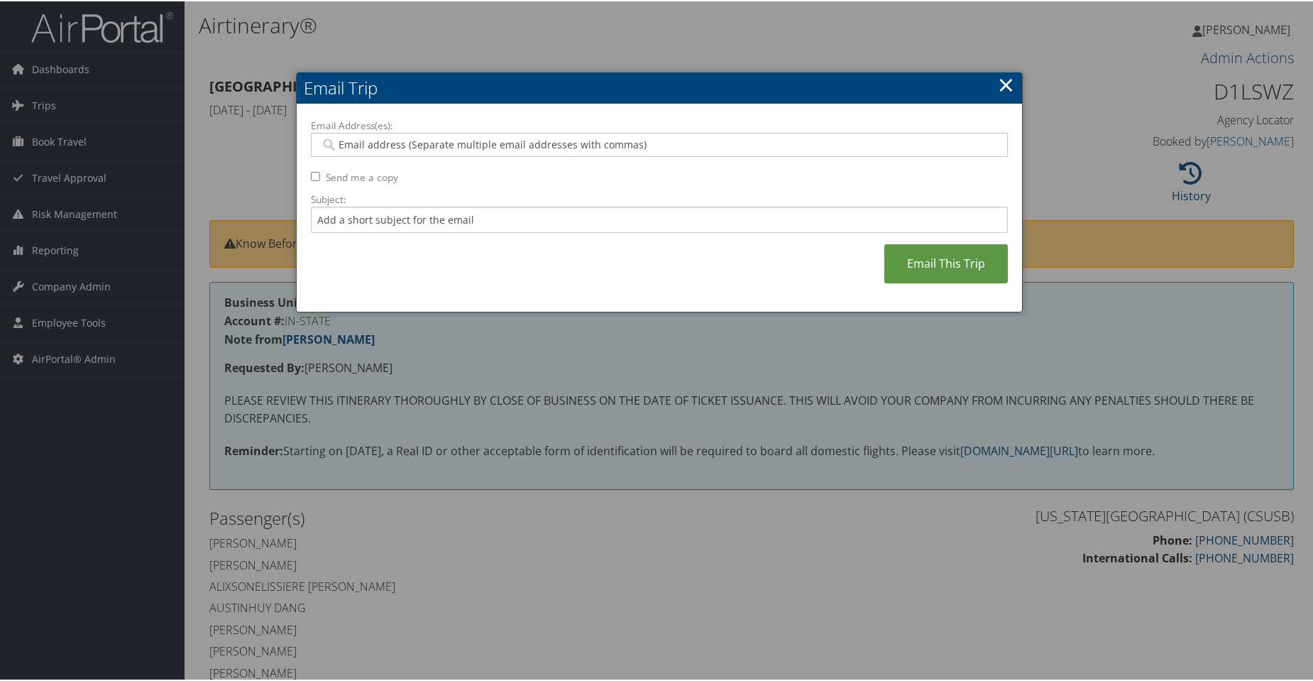
click at [359, 147] on input "Email Address(es):" at bounding box center [659, 143] width 678 height 14
paste input "[PERSON_NAME][EMAIL_ADDRESS][PERSON_NAME][DOMAIN_NAME]"
type input "[PERSON_NAME][EMAIL_ADDRESS][PERSON_NAME][DOMAIN_NAME]"
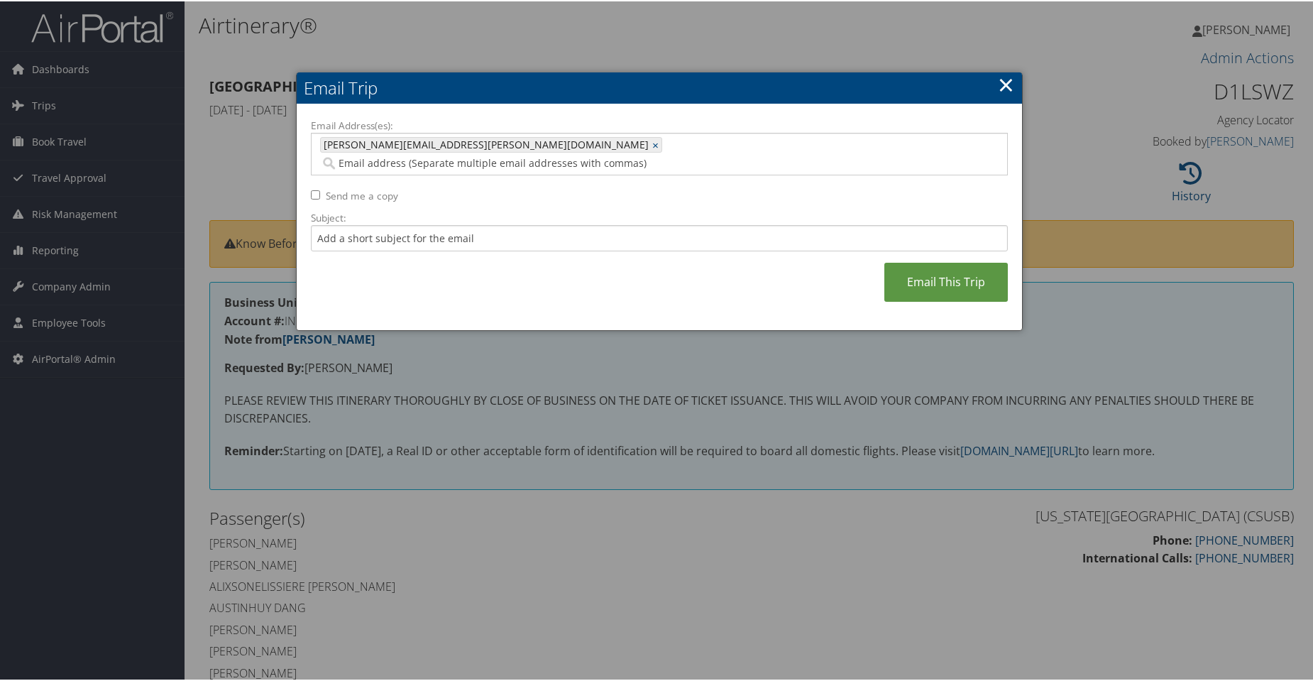
click at [462, 155] on input "Email Address(es):" at bounding box center [597, 162] width 554 height 14
paste input "[EMAIL_ADDRESS][DOMAIN_NAME]"
type input "[EMAIL_ADDRESS][DOMAIN_NAME]"
type input "[PERSON_NAME][EMAIL_ADDRESS][PERSON_NAME][DOMAIN_NAME], [EMAIL_ADDRESS][DOMAIN_…"
click at [589, 155] on input "Email Address(es):" at bounding box center [544, 162] width 448 height 14
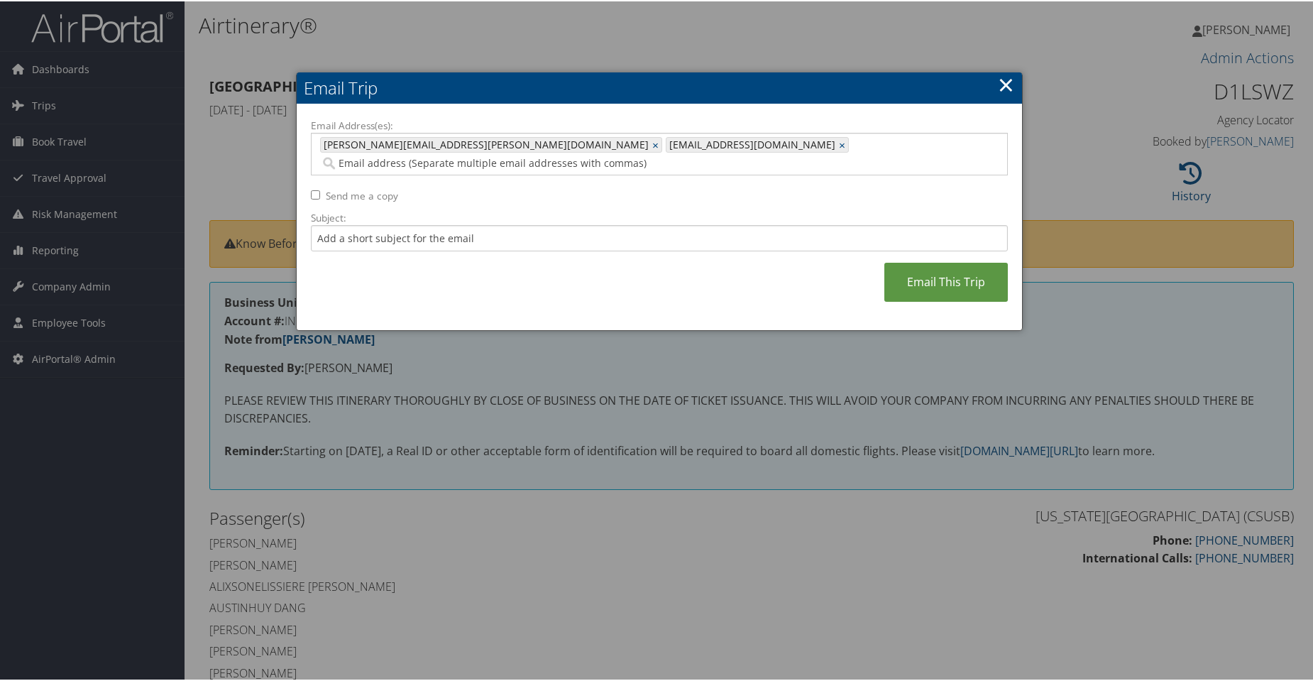
paste input "[PERSON_NAME][EMAIL_ADDRESS][PERSON_NAME][DOMAIN_NAME]"
type input "[PERSON_NAME][EMAIL_ADDRESS][PERSON_NAME][DOMAIN_NAME]"
type input "[PERSON_NAME][EMAIL_ADDRESS][PERSON_NAME][DOMAIN_NAME], [EMAIL_ADDRESS][DOMAIN_…"
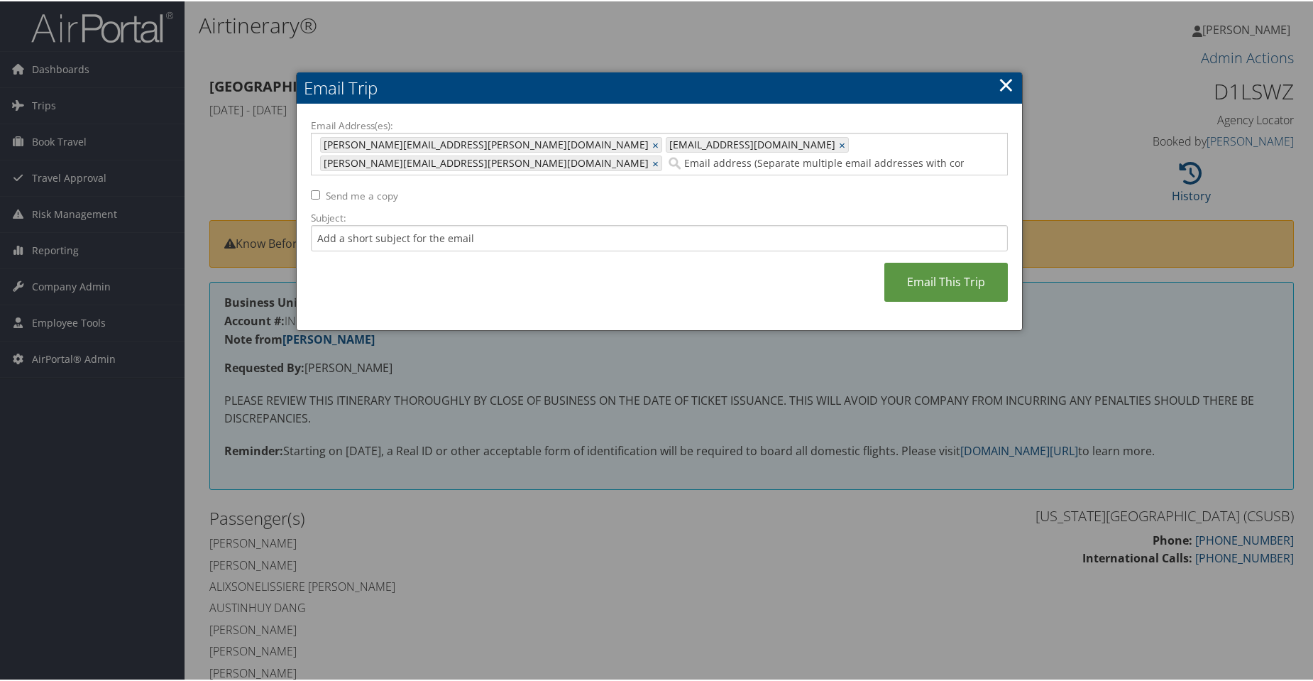
click at [314, 189] on input "Send me a copy" at bounding box center [315, 193] width 9 height 9
checkbox input "true"
click at [357, 224] on input "Subject:" at bounding box center [659, 237] width 697 height 26
click at [524, 231] on input "Subject:" at bounding box center [659, 237] width 697 height 26
paste input "AirPortal - Airtinerary: [PERSON_NAME] [DATE] [PERSON_NAME]"
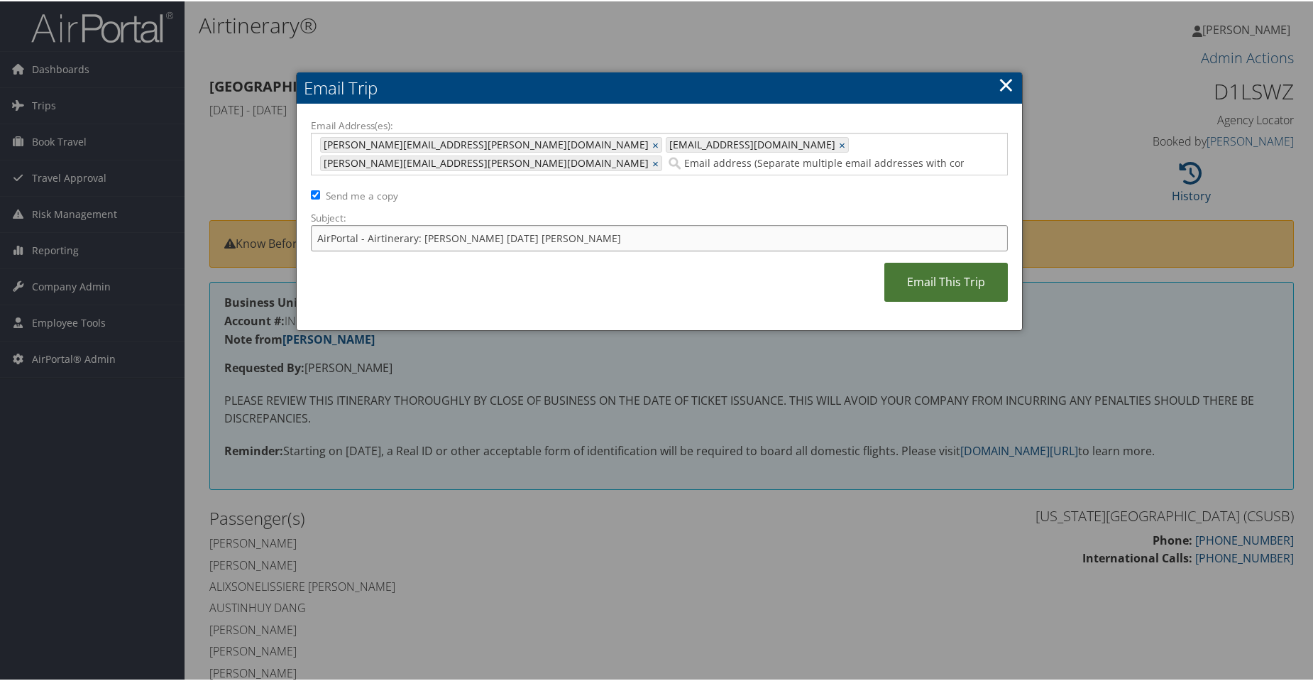
type input "AirPortal - Airtinerary: [PERSON_NAME] [DATE] [PERSON_NAME]"
click at [926, 266] on link "Email This Trip" at bounding box center [947, 280] width 124 height 39
